Goal: Task Accomplishment & Management: Manage account settings

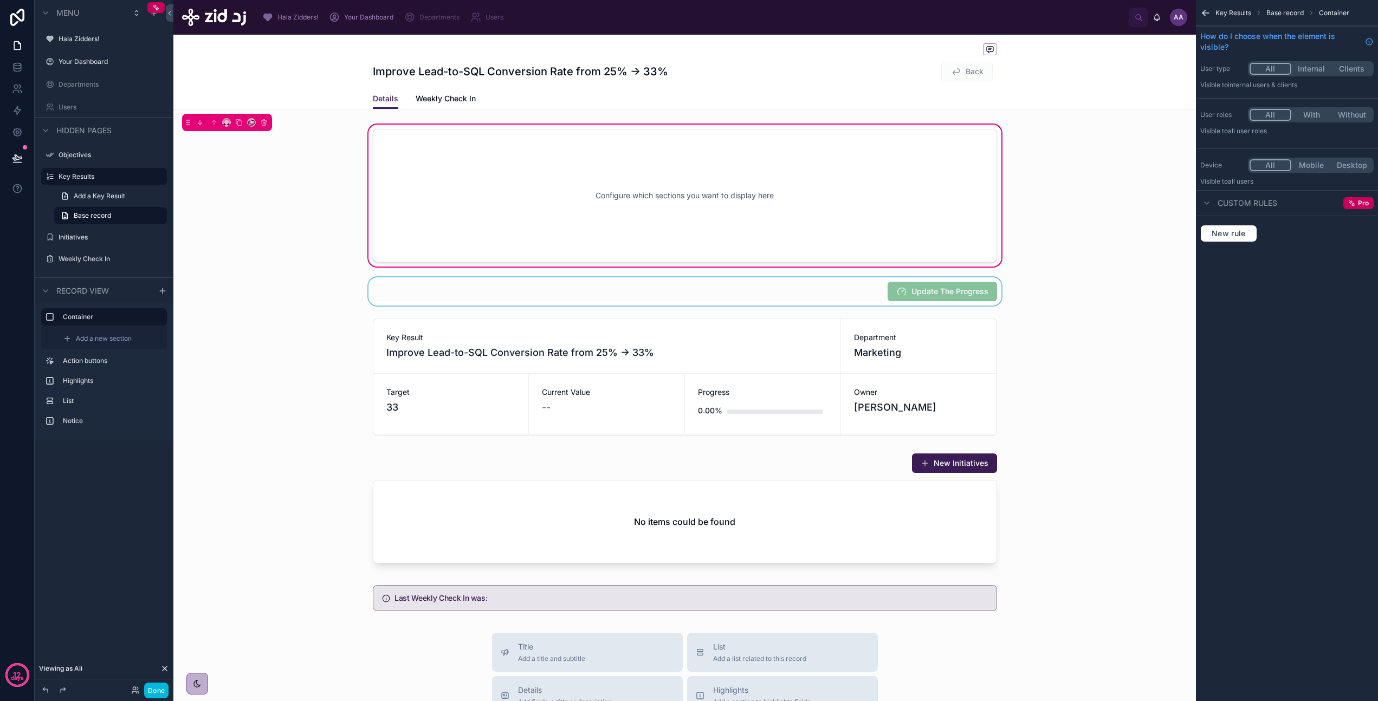
click at [763, 298] on div at bounding box center [684, 291] width 1022 height 28
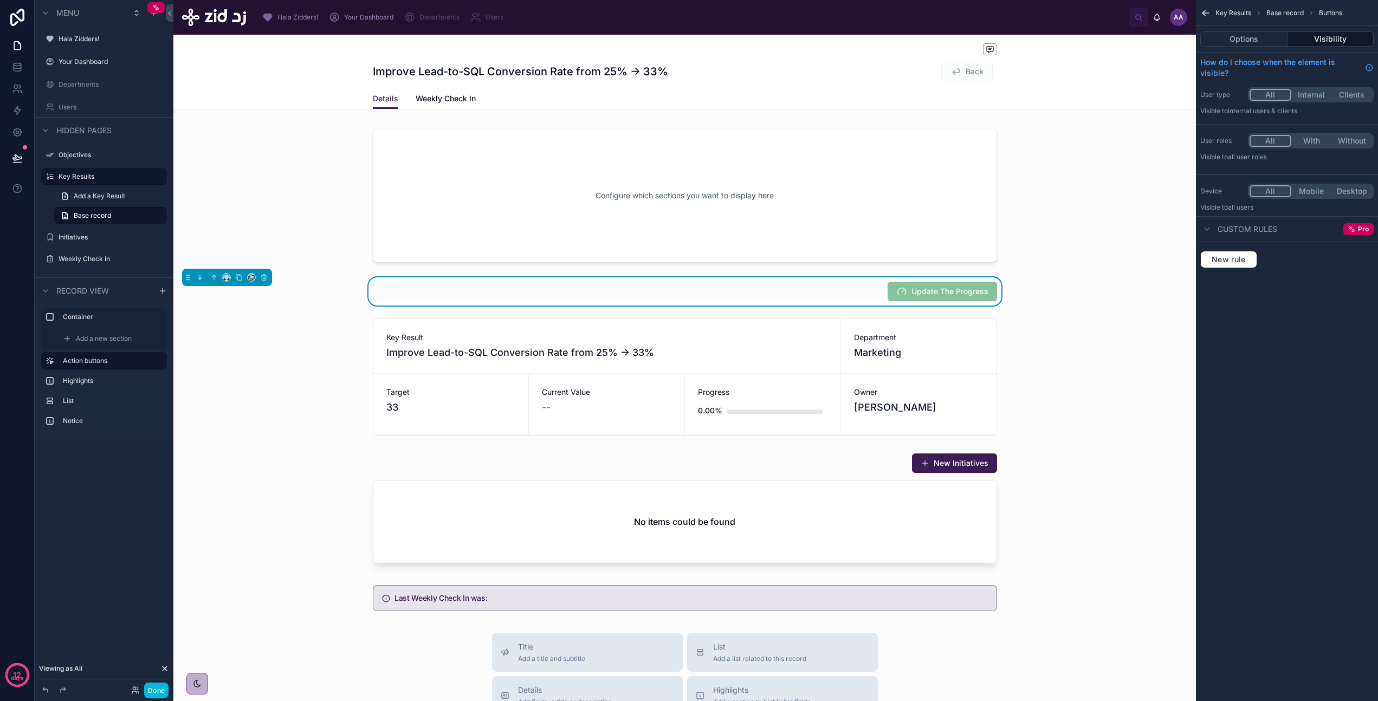
click at [909, 229] on span "Custom rules" at bounding box center [1247, 229] width 60 height 11
click at [909, 34] on button "Visibility" at bounding box center [1330, 38] width 87 height 15
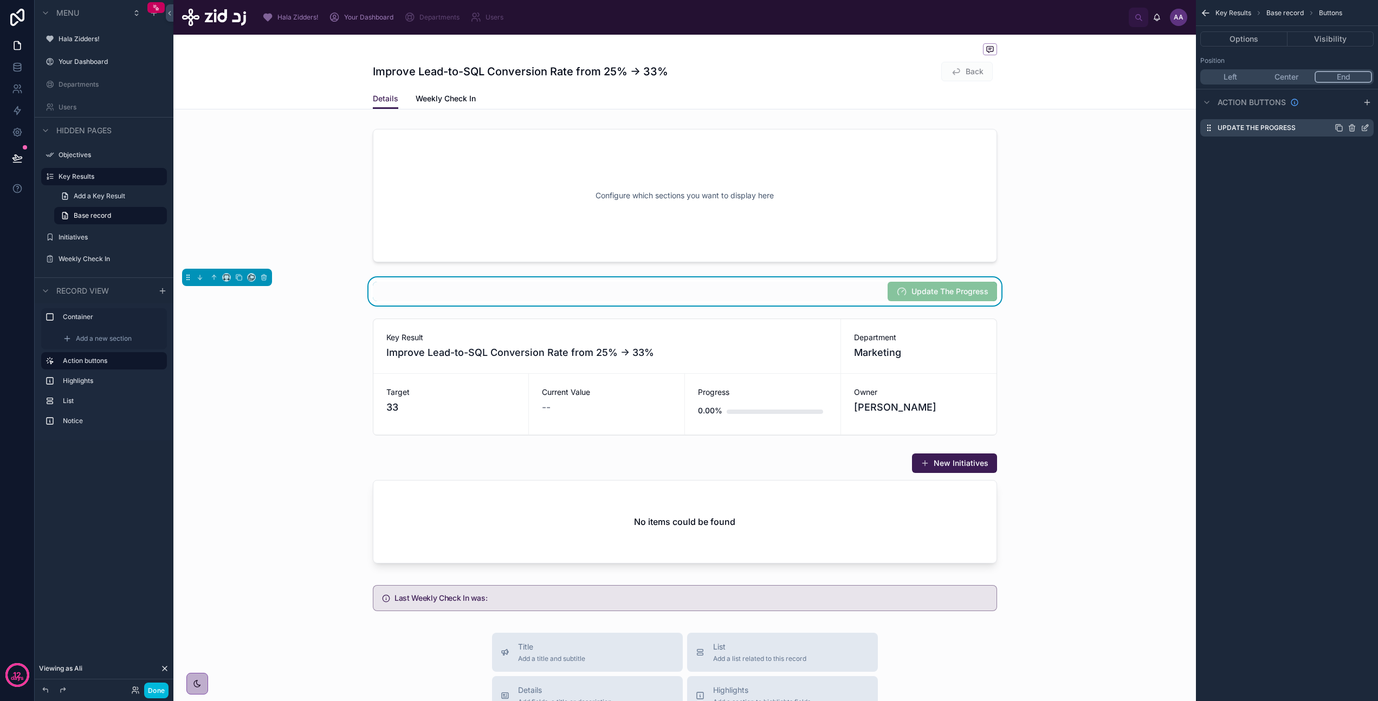
click at [909, 128] on icon "scrollable content" at bounding box center [1364, 128] width 9 height 9
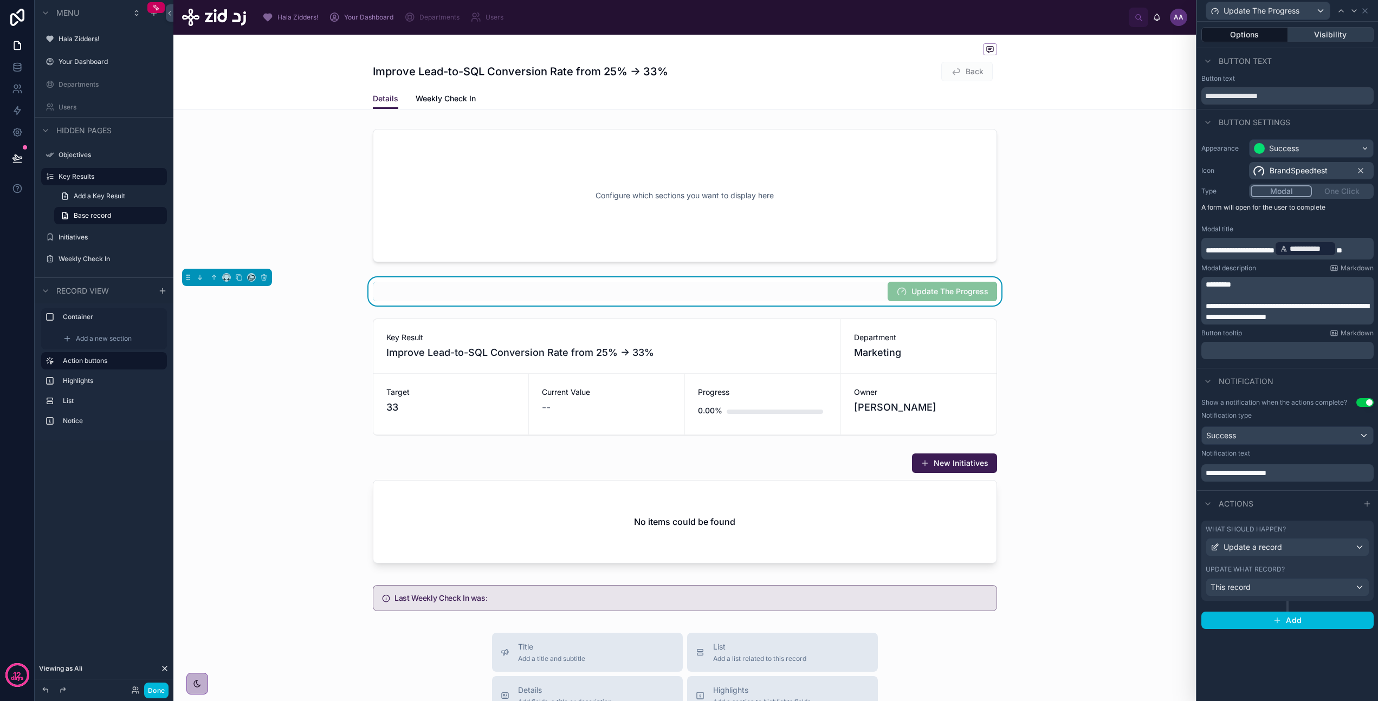
click at [909, 36] on button "Visibility" at bounding box center [1331, 34] width 86 height 15
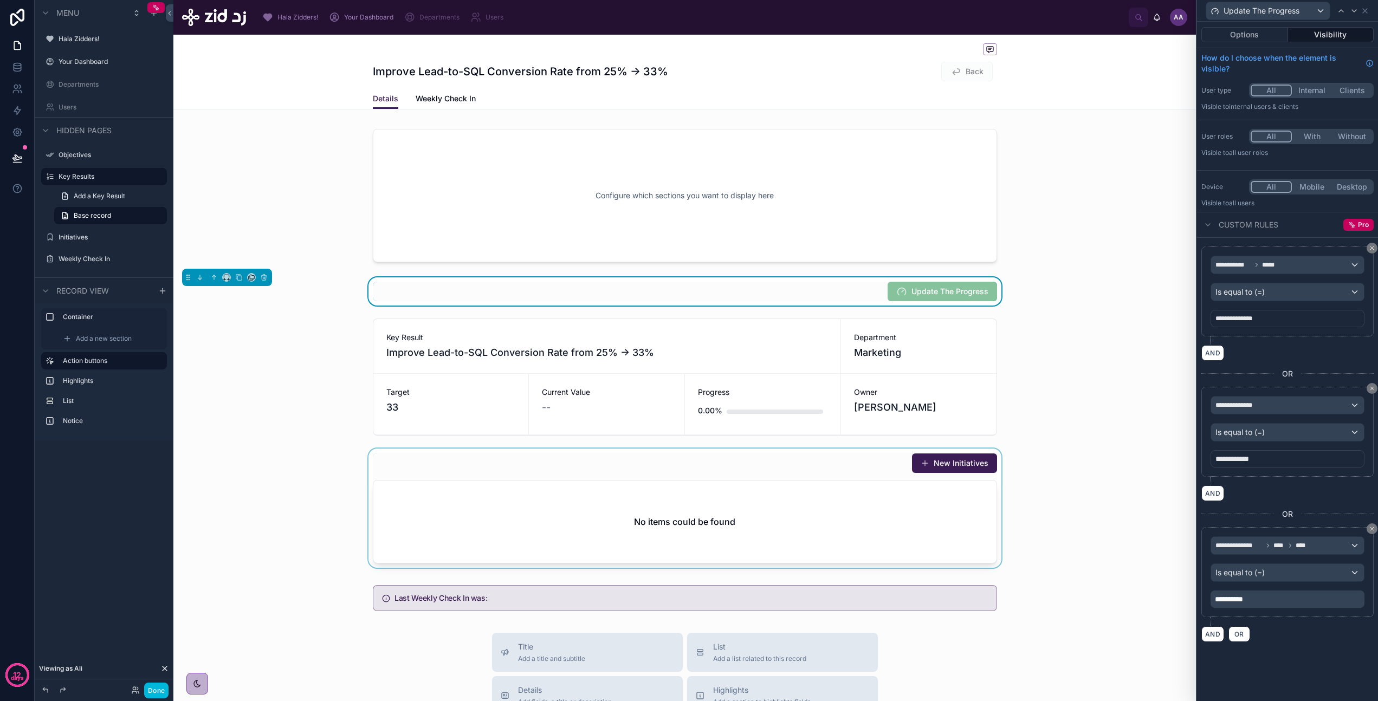
click at [803, 487] on div at bounding box center [684, 511] width 1022 height 124
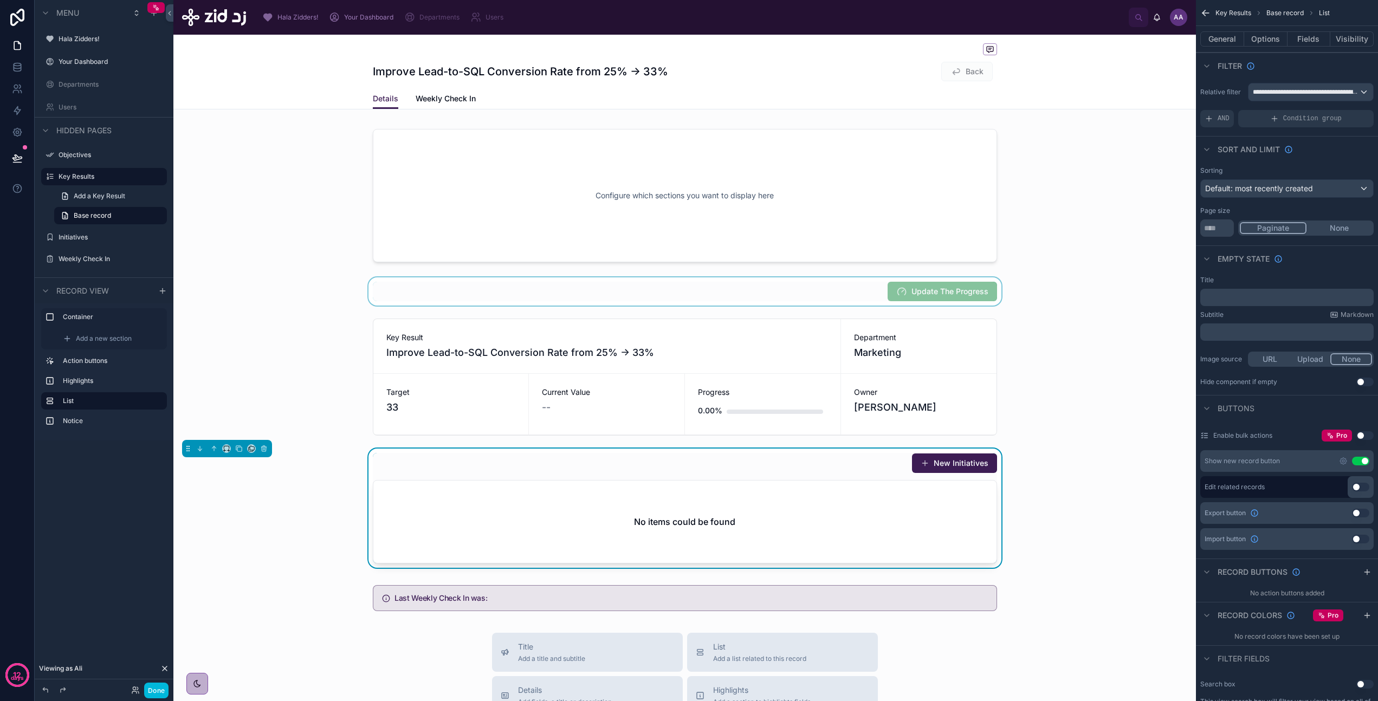
click at [909, 459] on div "Use setting" at bounding box center [1354, 461] width 30 height 9
click at [909, 461] on icon "scrollable content" at bounding box center [1343, 461] width 9 height 9
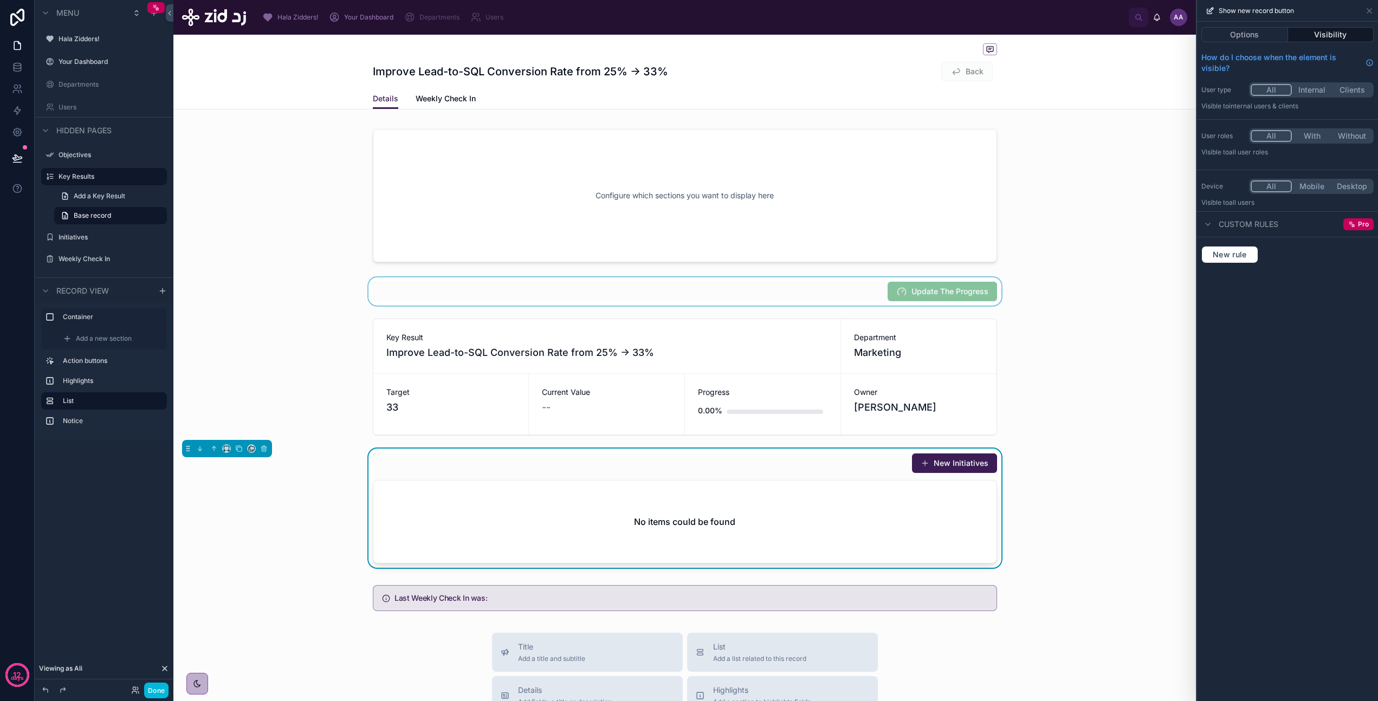
click at [909, 38] on button "Visibility" at bounding box center [1331, 34] width 86 height 15
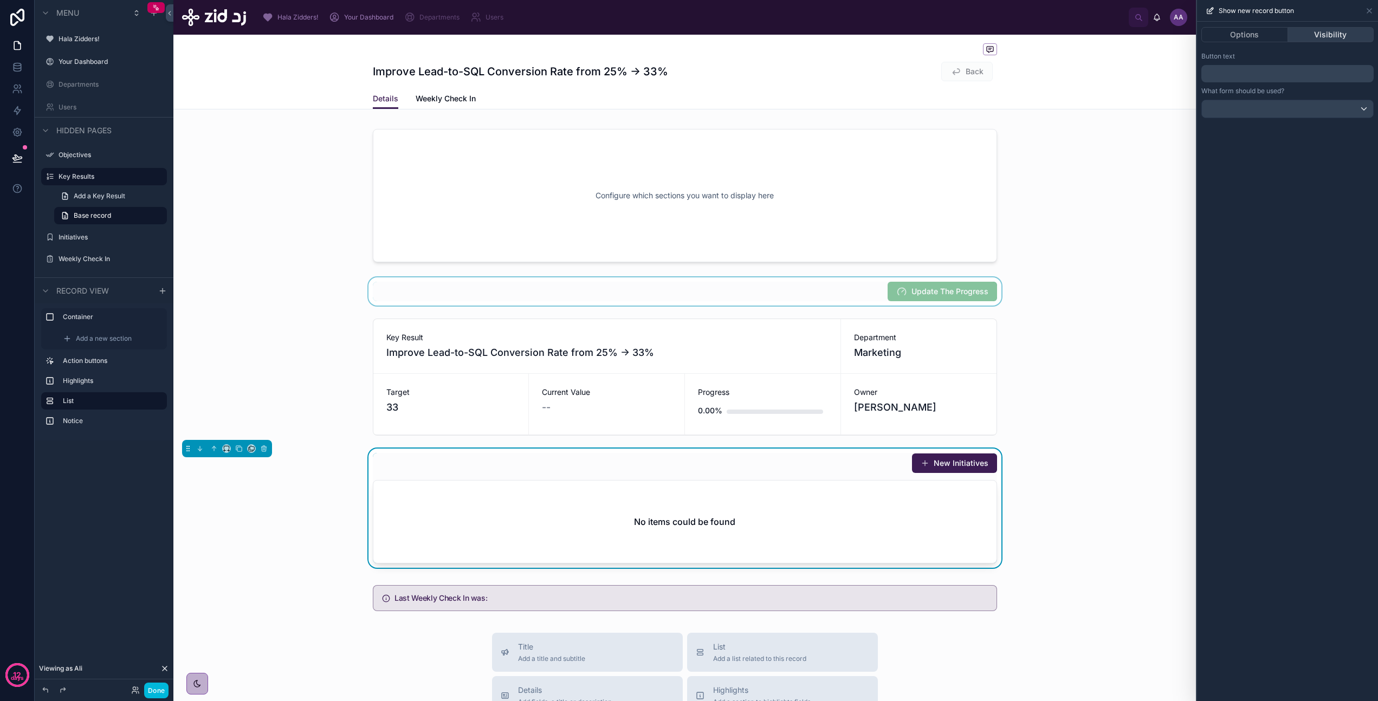
click at [909, 34] on button "Visibility" at bounding box center [1331, 34] width 86 height 15
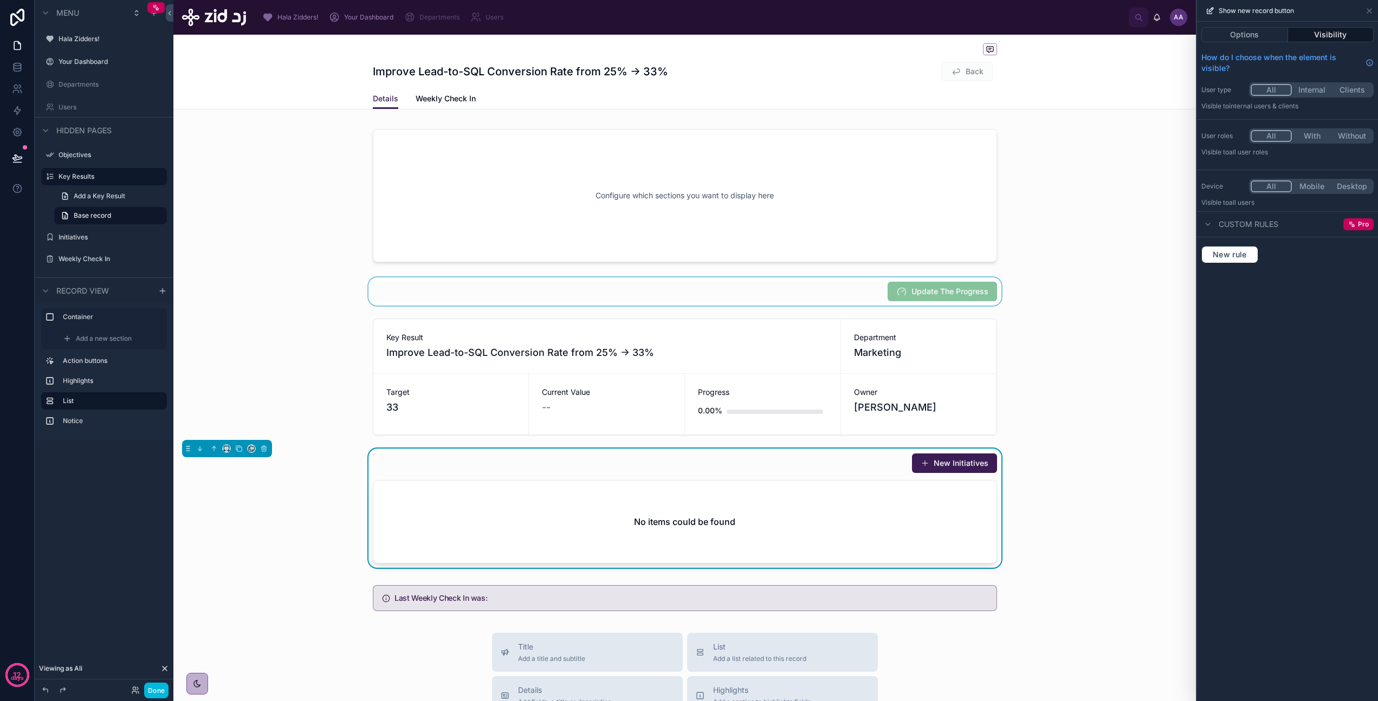
click at [909, 34] on button "Visibility" at bounding box center [1331, 34] width 86 height 15
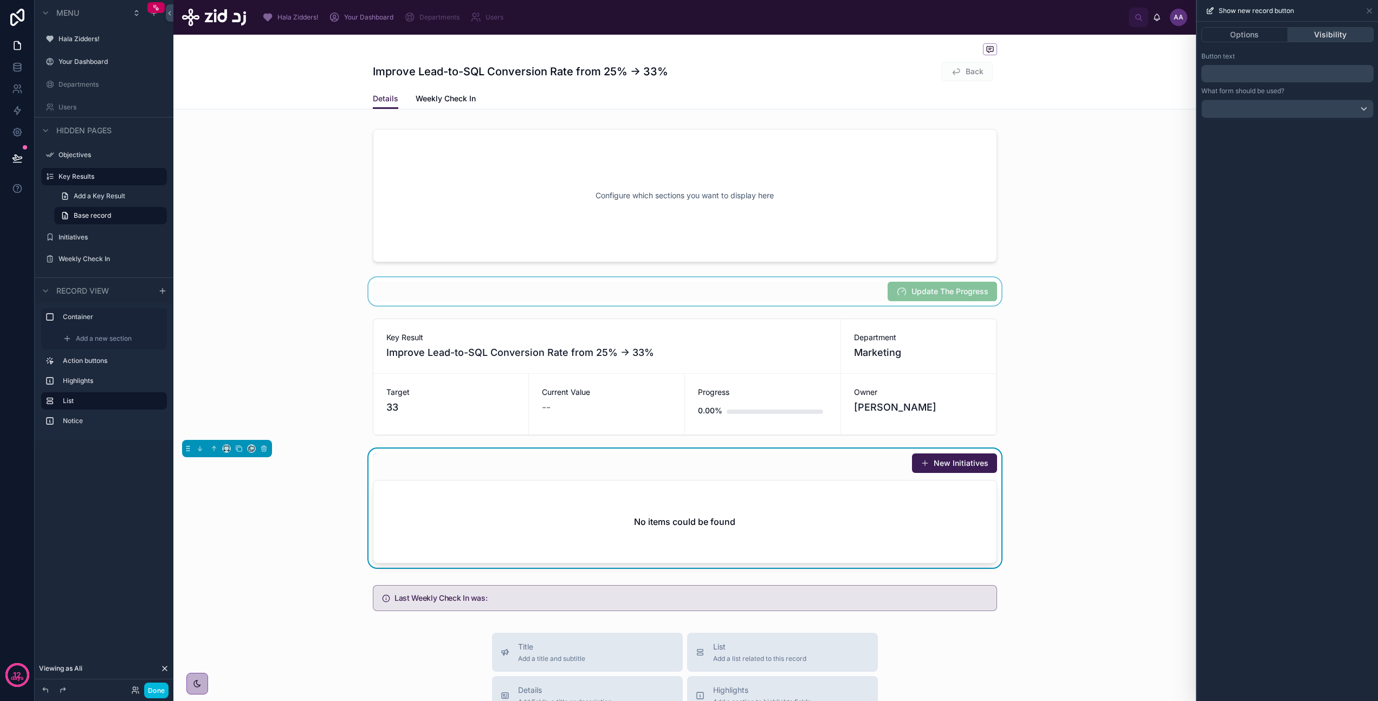
click at [909, 34] on button "Visibility" at bounding box center [1331, 34] width 86 height 15
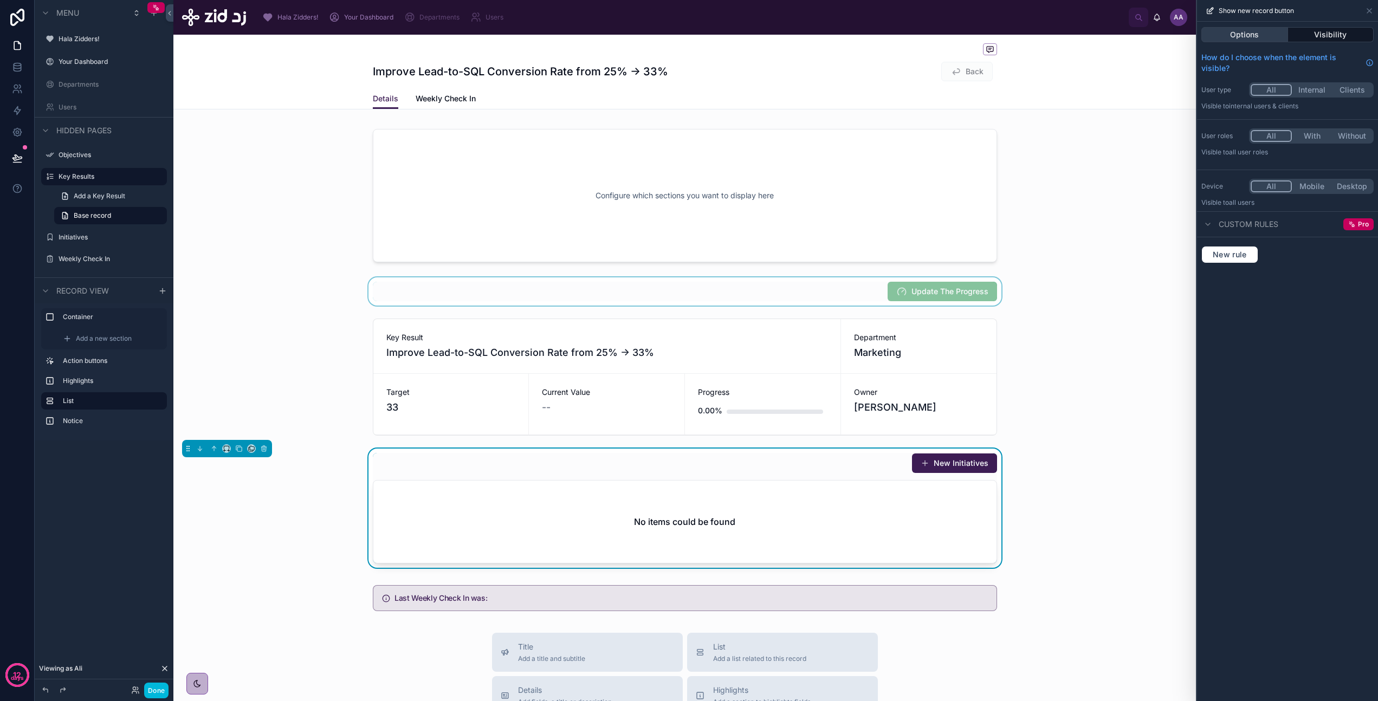
click at [909, 29] on button "Options" at bounding box center [1244, 34] width 87 height 15
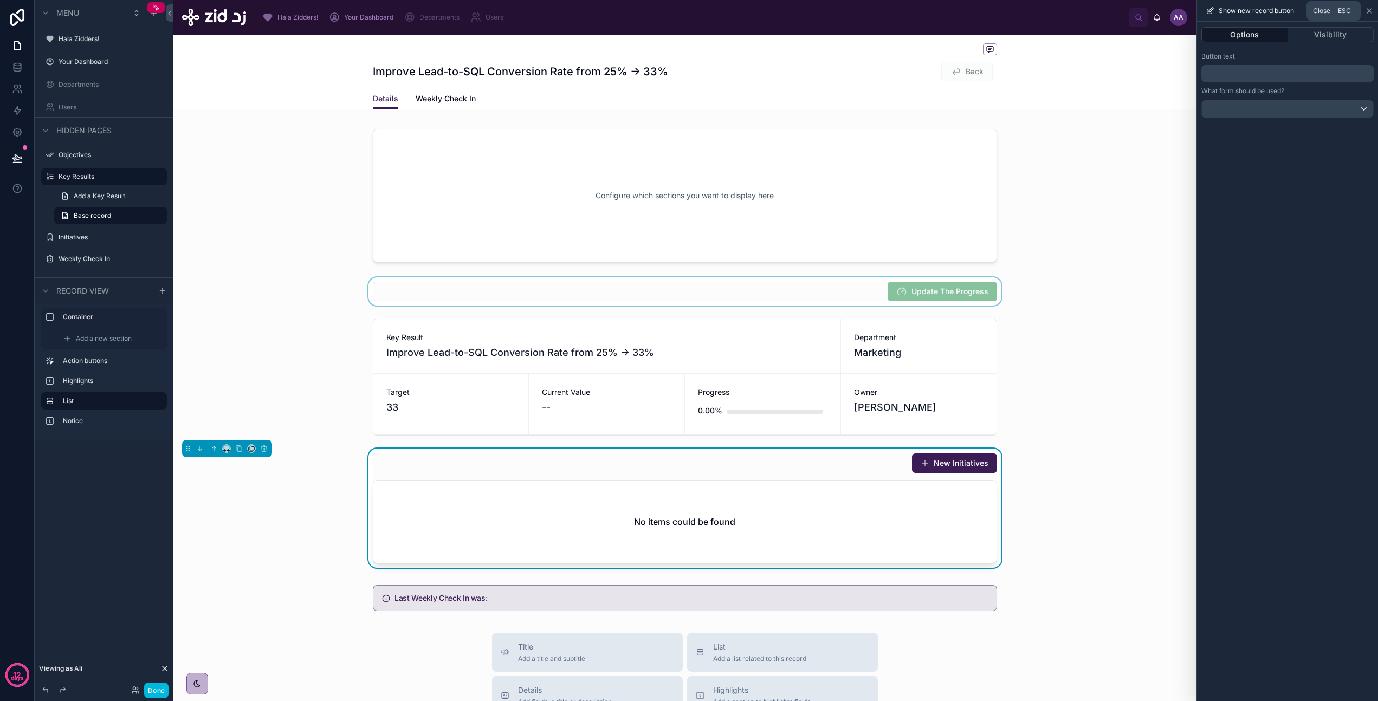
click at [909, 10] on icon at bounding box center [1369, 11] width 4 height 4
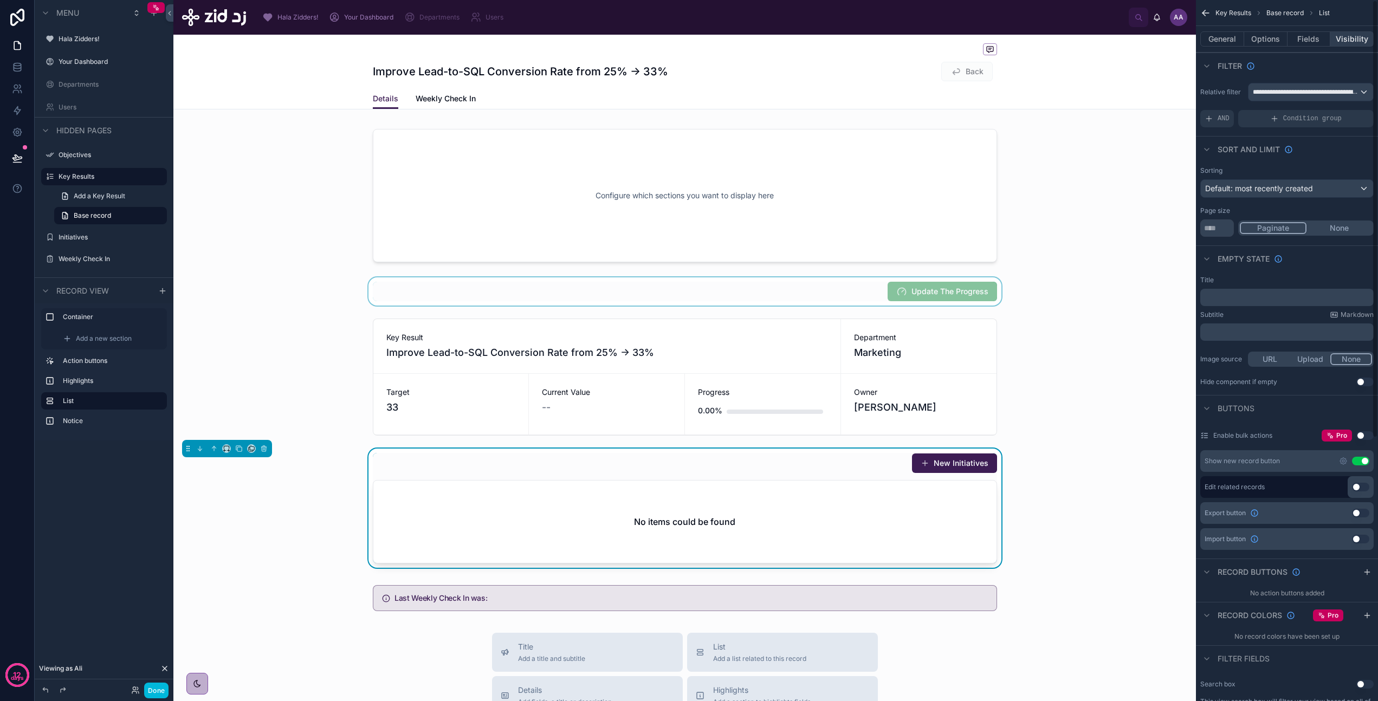
click at [909, 39] on button "Visibility" at bounding box center [1351, 38] width 43 height 15
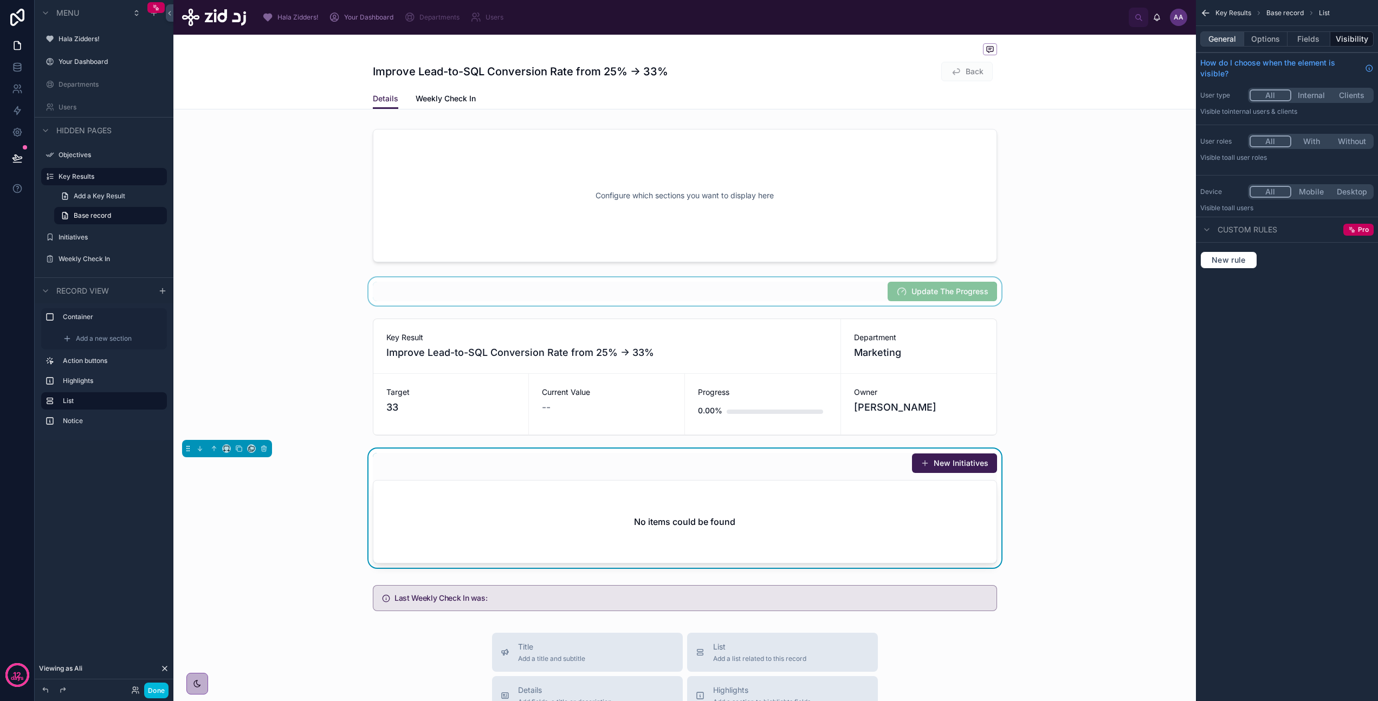
click at [909, 35] on button "General" at bounding box center [1222, 38] width 44 height 15
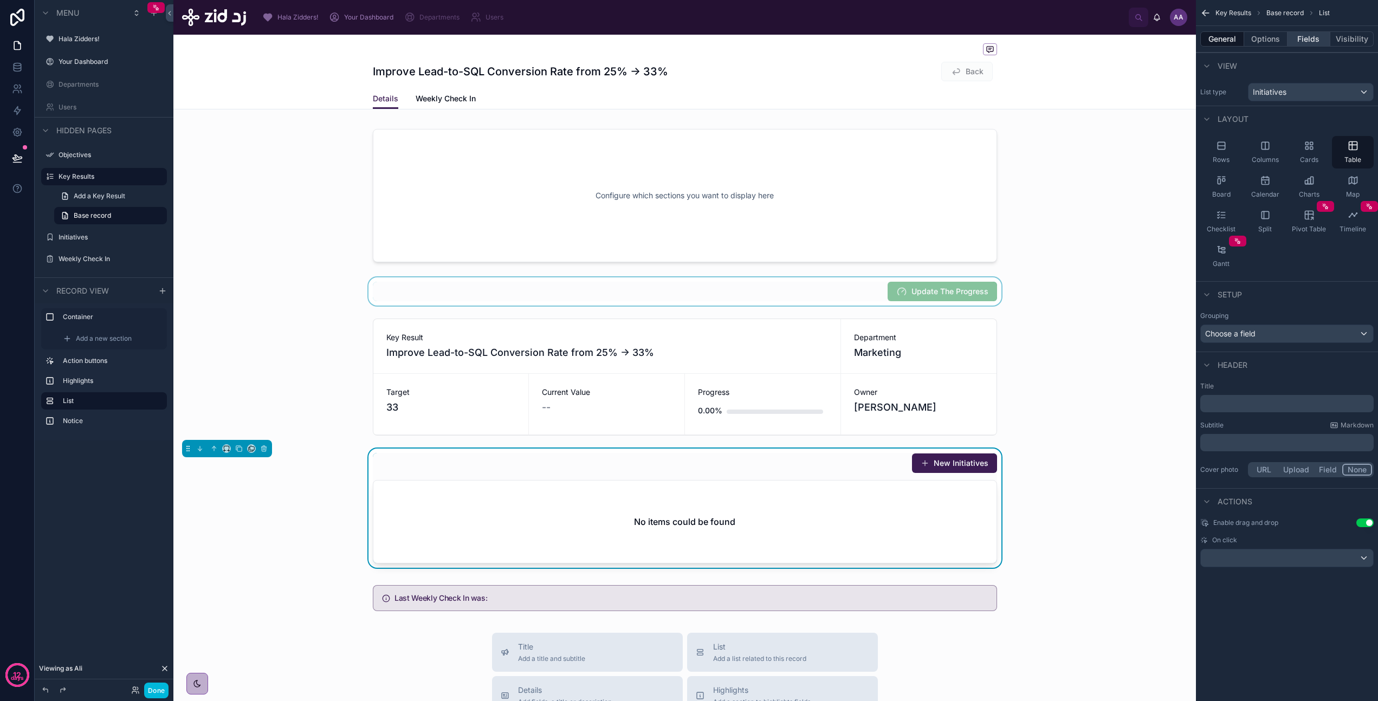
click at [909, 40] on button "Fields" at bounding box center [1308, 38] width 43 height 15
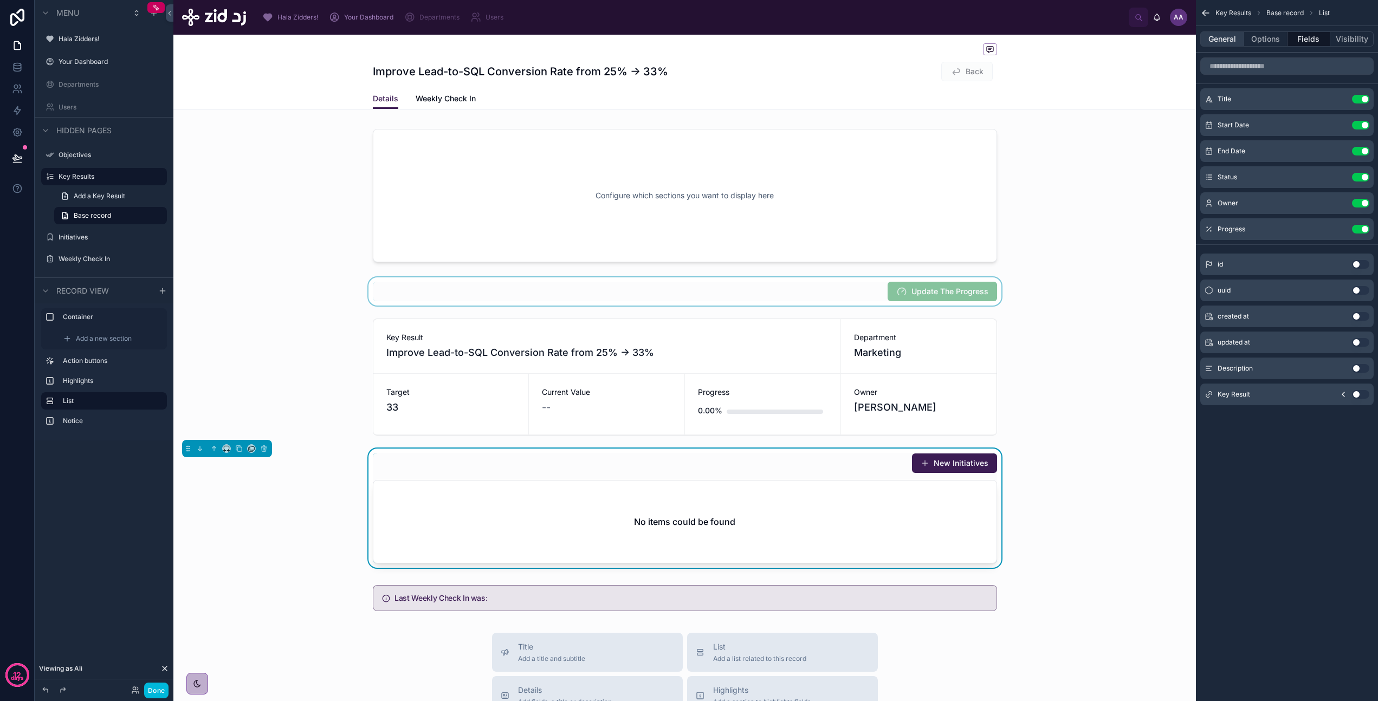
click at [909, 34] on button "General" at bounding box center [1222, 38] width 44 height 15
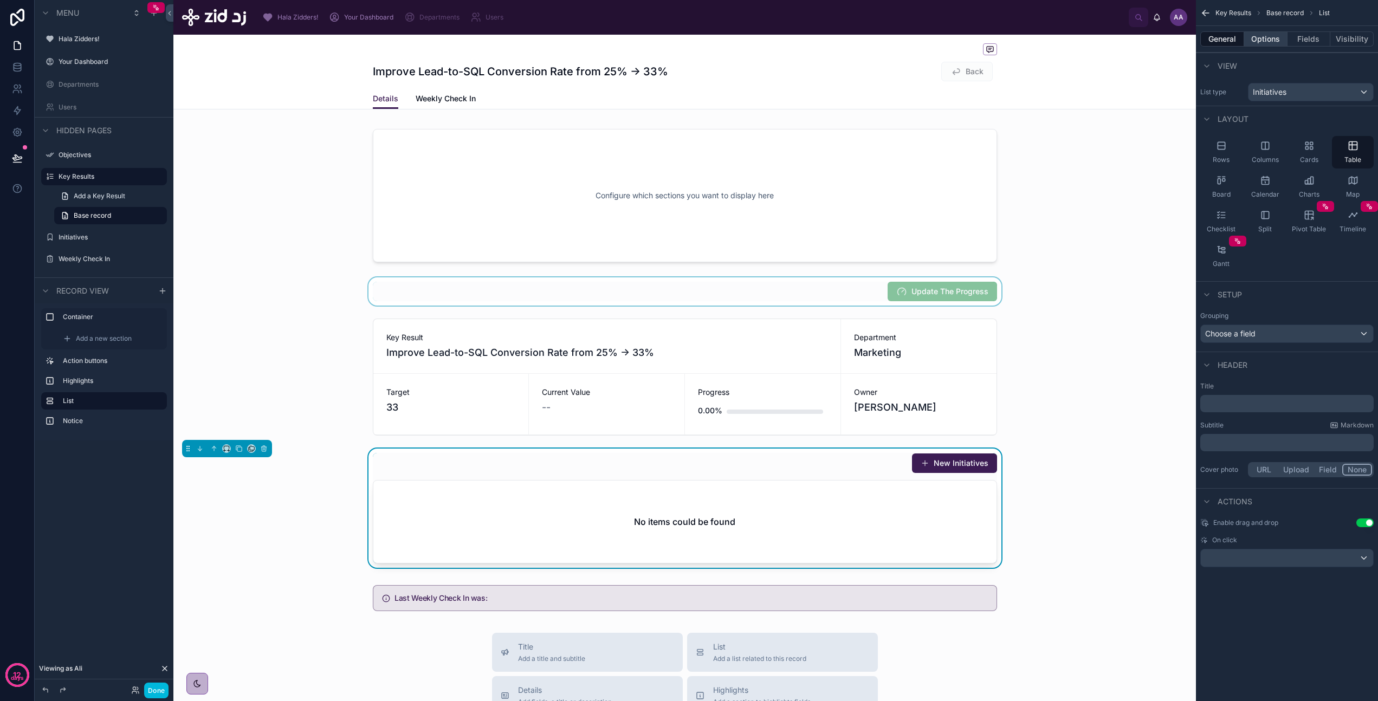
click at [909, 40] on button "Options" at bounding box center [1265, 38] width 43 height 15
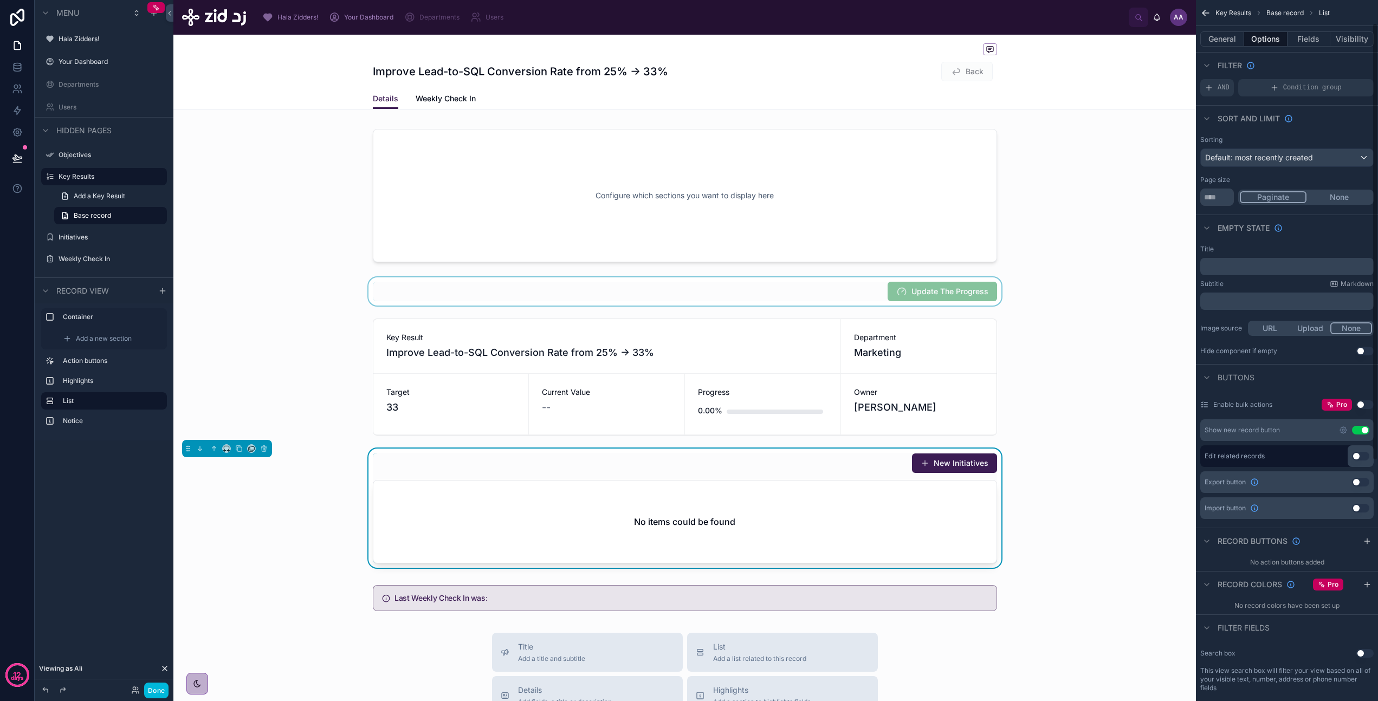
scroll to position [37, 0]
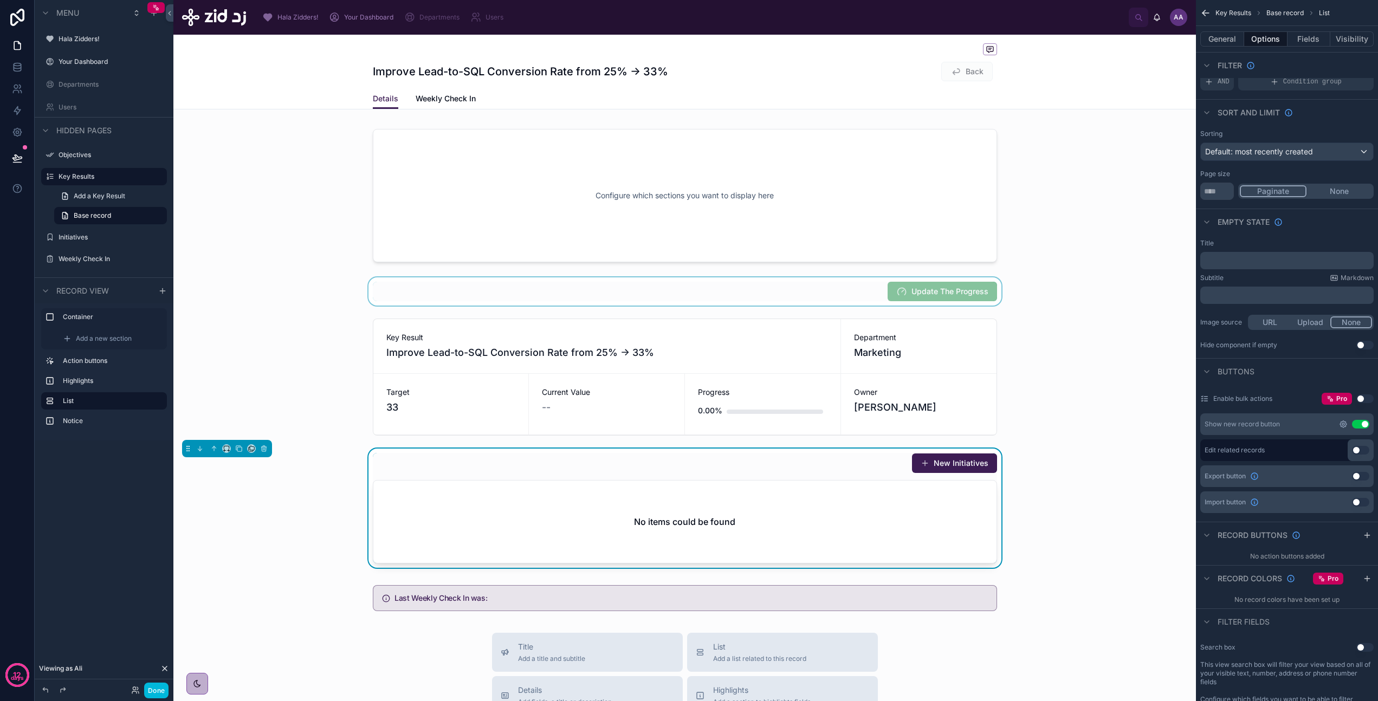
click at [909, 422] on icon "scrollable content" at bounding box center [1343, 424] width 9 height 9
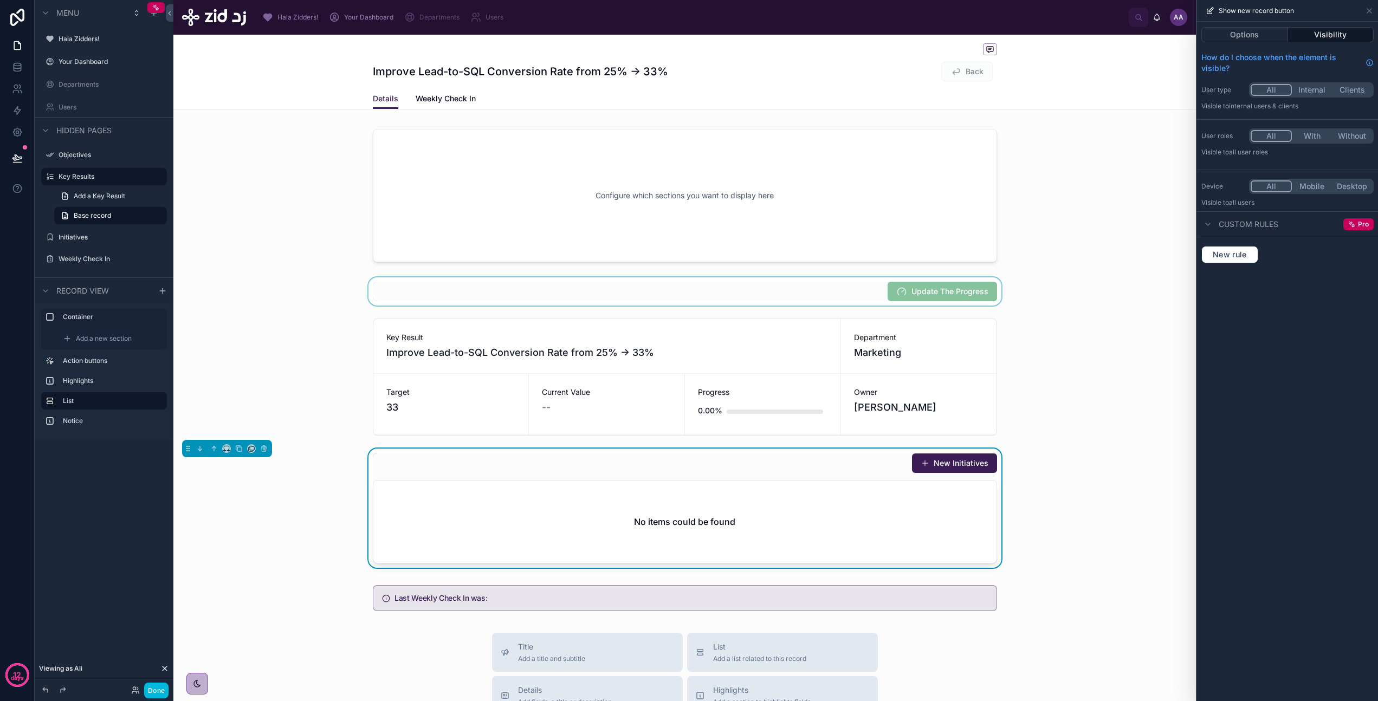
click at [909, 139] on button "With" at bounding box center [1311, 136] width 40 height 12
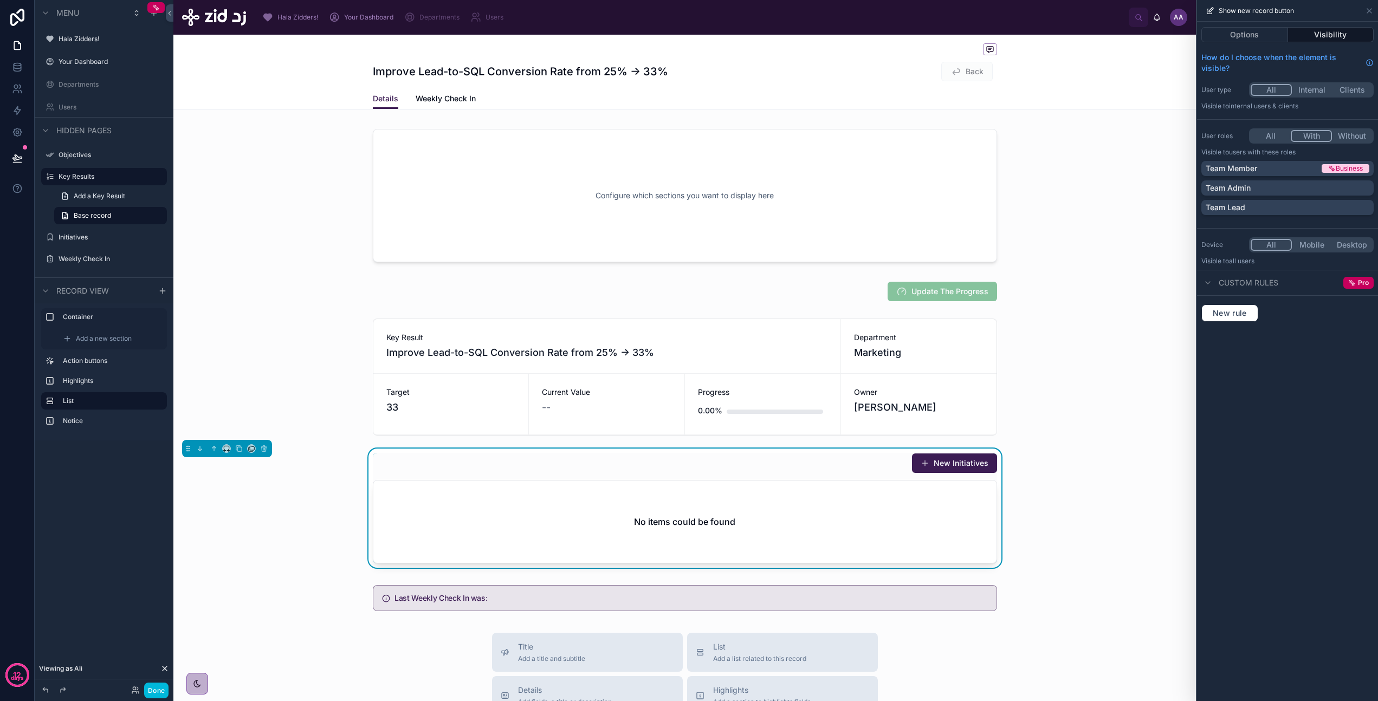
click at [909, 132] on button "All" at bounding box center [1270, 136] width 40 height 12
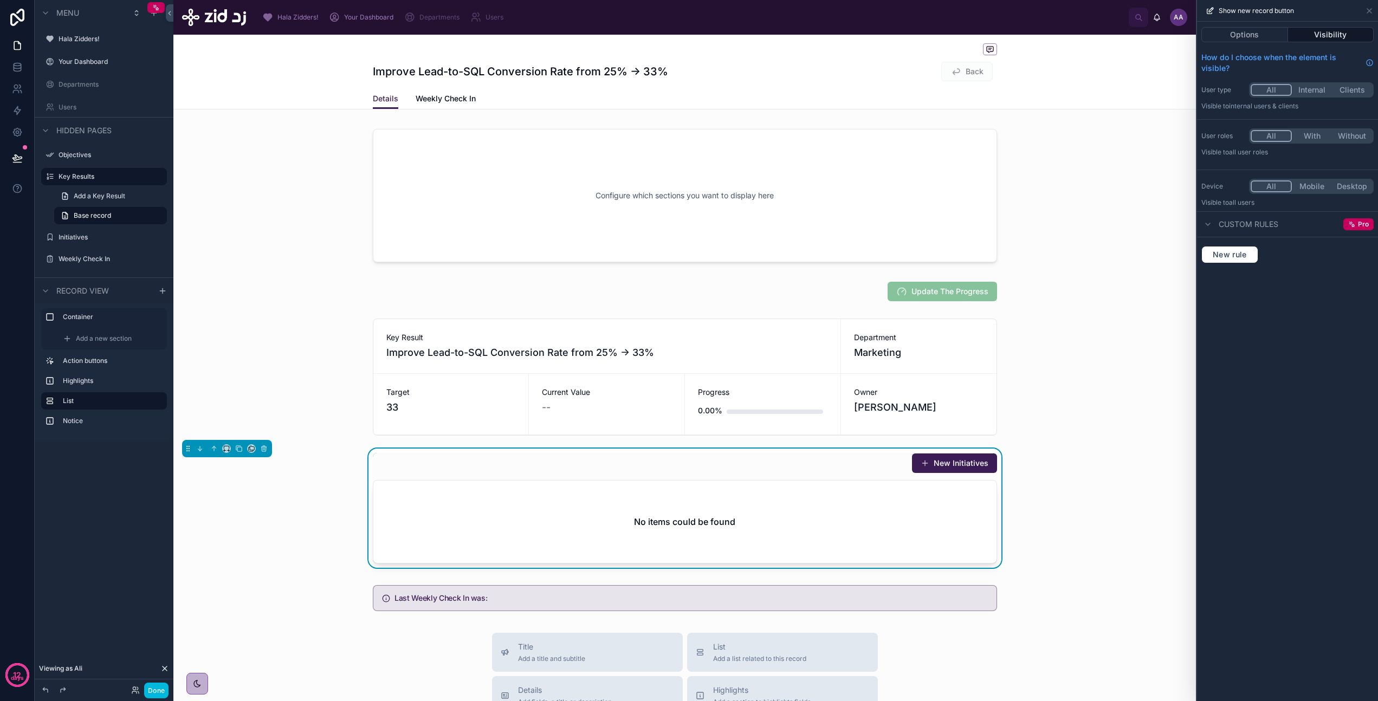
click at [909, 222] on span "Custom rules" at bounding box center [1248, 224] width 60 height 11
click at [638, 206] on div at bounding box center [684, 195] width 1022 height 146
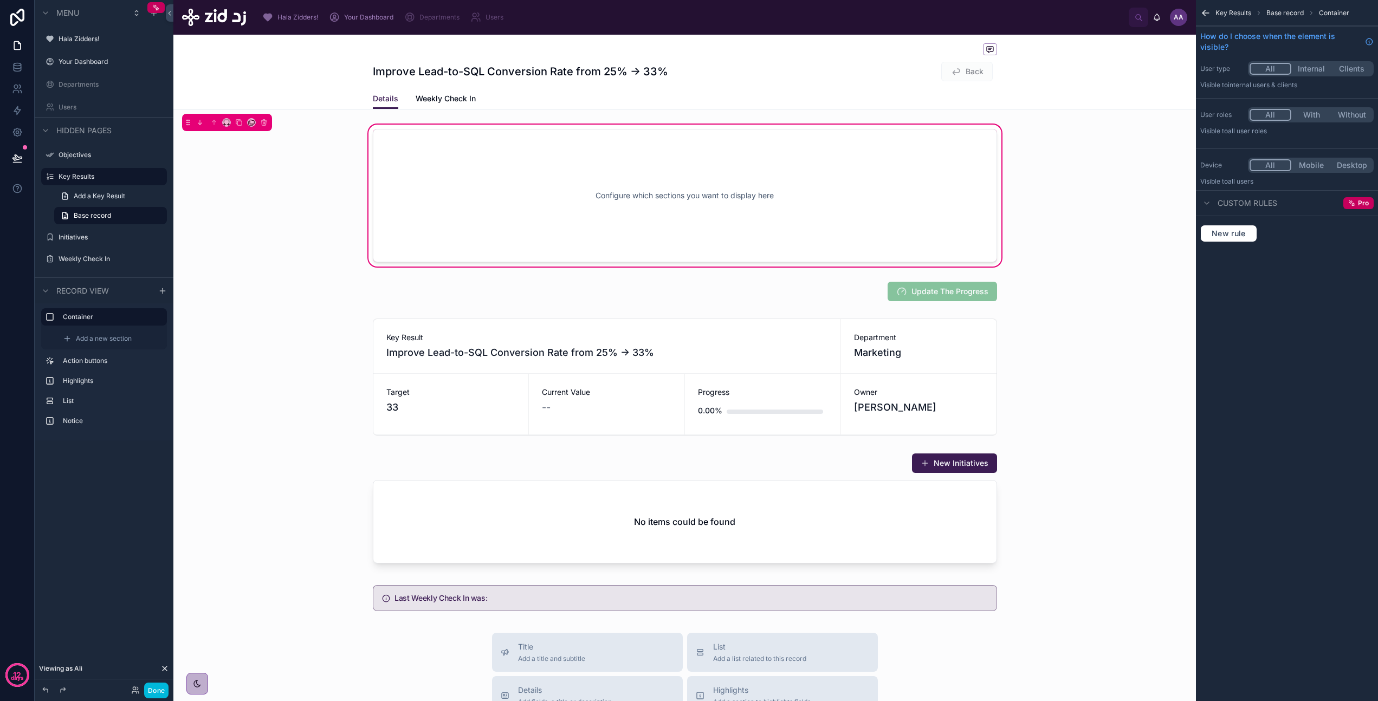
click at [638, 206] on div "Configure which sections you want to display here" at bounding box center [685, 196] width 588 height 98
